Goal: Task Accomplishment & Management: Manage account settings

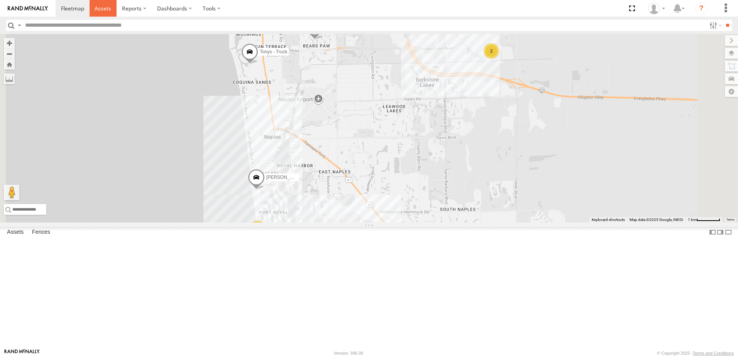
click at [111, 9] on link at bounding box center [103, 8] width 27 height 17
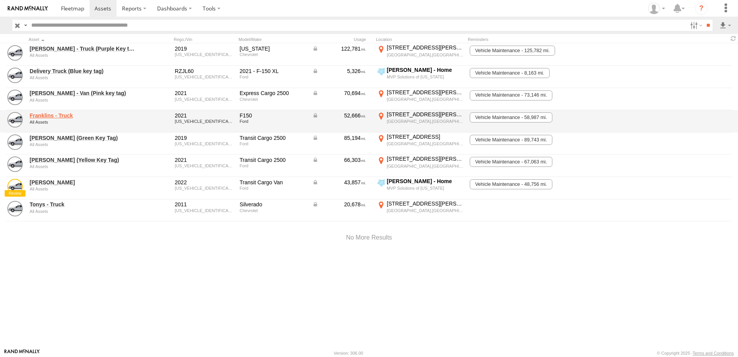
click at [61, 119] on link "Franklins - Truck" at bounding box center [83, 115] width 106 height 7
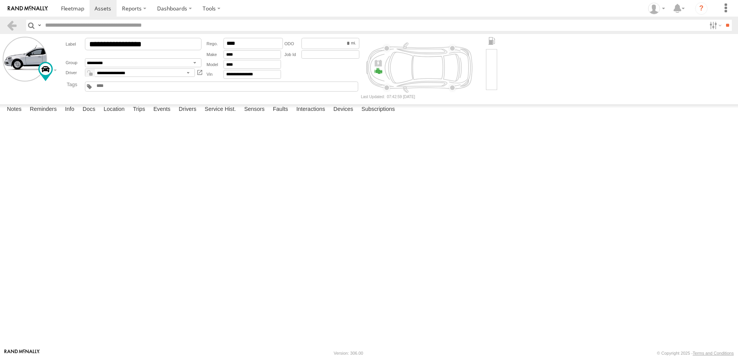
click at [0, 0] on textarea at bounding box center [0, 0] width 0 height 0
click at [57, 115] on label "Reminders" at bounding box center [43, 109] width 35 height 11
click at [0, 0] on button "Complete" at bounding box center [0, 0] width 0 height 0
click at [75, 115] on label "Info" at bounding box center [69, 109] width 17 height 11
click at [86, 115] on label "Docs" at bounding box center [89, 109] width 20 height 11
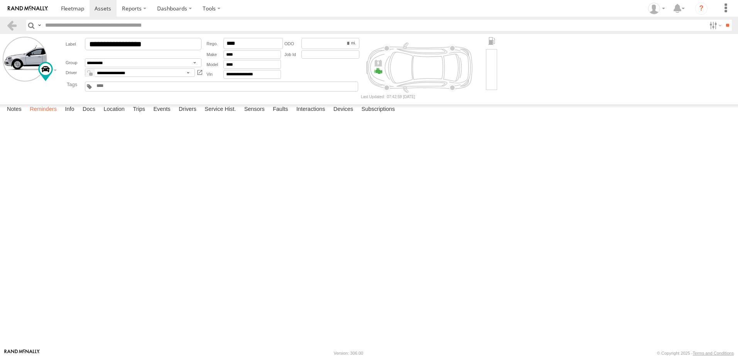
click at [32, 115] on label "Reminders" at bounding box center [43, 109] width 35 height 11
click at [8, 115] on label "Notes" at bounding box center [14, 109] width 22 height 11
click at [0, 0] on textarea at bounding box center [0, 0] width 0 height 0
type textarea "**********"
drag, startPoint x: 127, startPoint y: 128, endPoint x: -2, endPoint y: 134, distance: 128.7
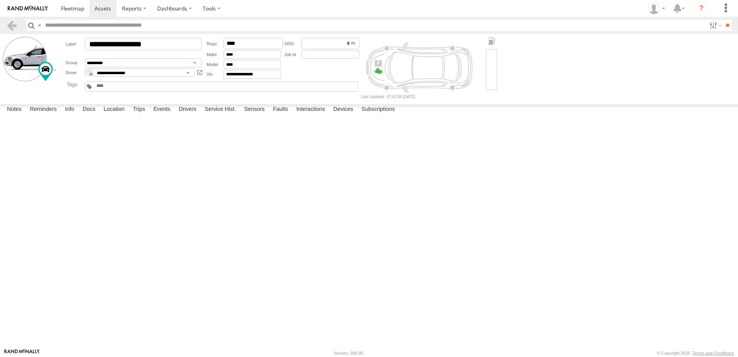
click at [0, 134] on html at bounding box center [369, 178] width 738 height 357
click at [87, 115] on label "Docs" at bounding box center [89, 109] width 20 height 11
click at [0, 0] on button at bounding box center [0, 0] width 0 height 0
type input "**********"
click at [0, 0] on link at bounding box center [0, 0] width 0 height 0
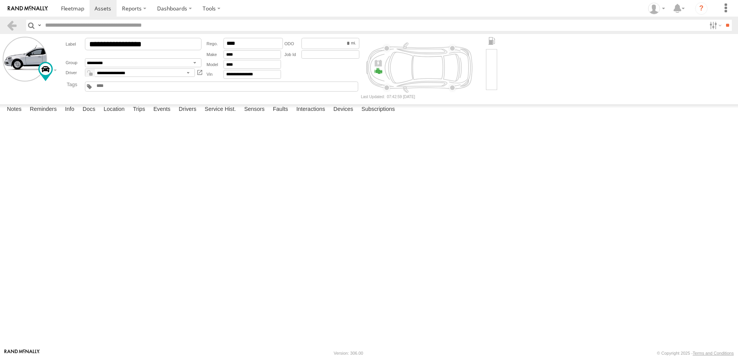
click at [0, 0] on div "to upload" at bounding box center [0, 0] width 0 height 0
